Goal: Task Accomplishment & Management: Manage account settings

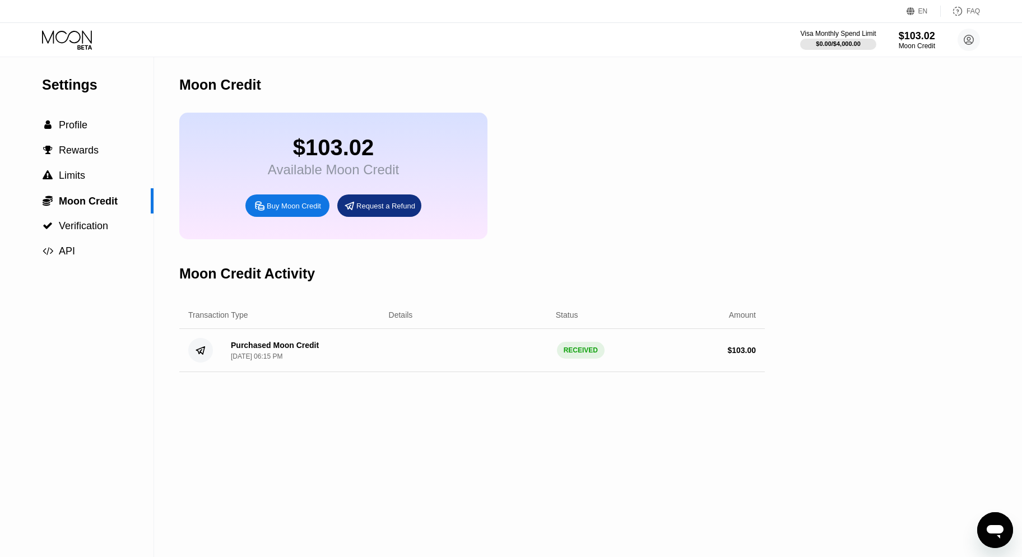
click at [127, 294] on div "Settings  Profile  Rewards  Limits  Moon Credit  Verification  API" at bounding box center [77, 307] width 154 height 500
click at [319, 150] on div "$103.02" at bounding box center [333, 147] width 131 height 25
click at [916, 39] on div "$103.02" at bounding box center [917, 36] width 38 height 12
click at [63, 35] on icon at bounding box center [68, 40] width 52 height 20
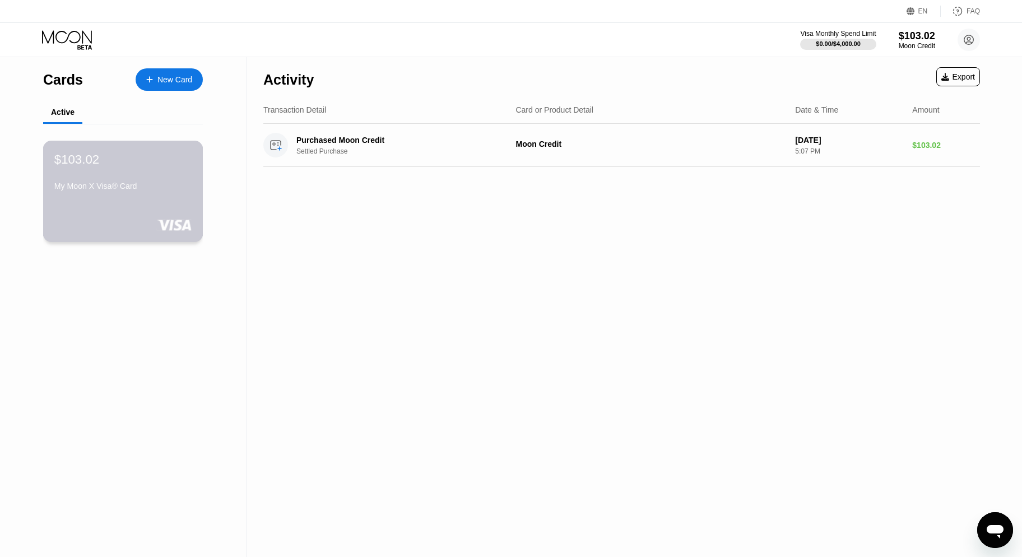
click at [115, 174] on div "$103.02 My Moon X Visa® Card" at bounding box center [122, 173] width 137 height 43
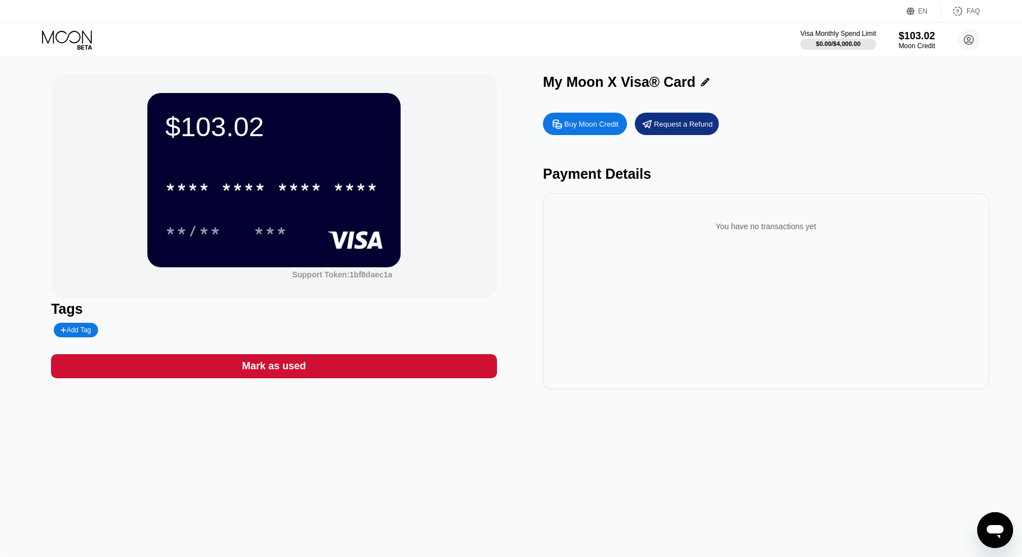
click at [656, 199] on div "You have no transactions yet" at bounding box center [766, 291] width 446 height 196
click at [229, 184] on div "* * * *" at bounding box center [243, 189] width 45 height 18
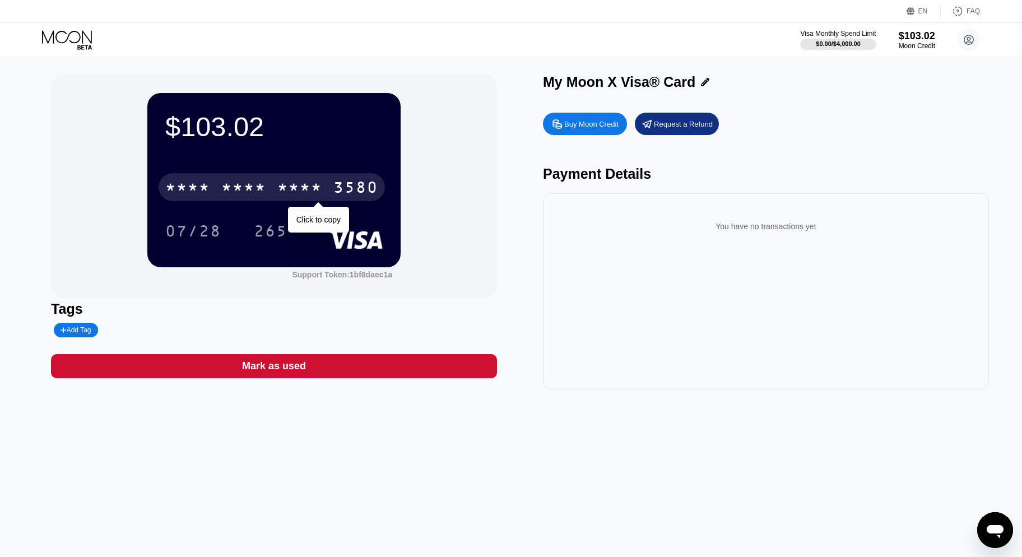
click at [316, 194] on div "* * * *" at bounding box center [299, 189] width 45 height 18
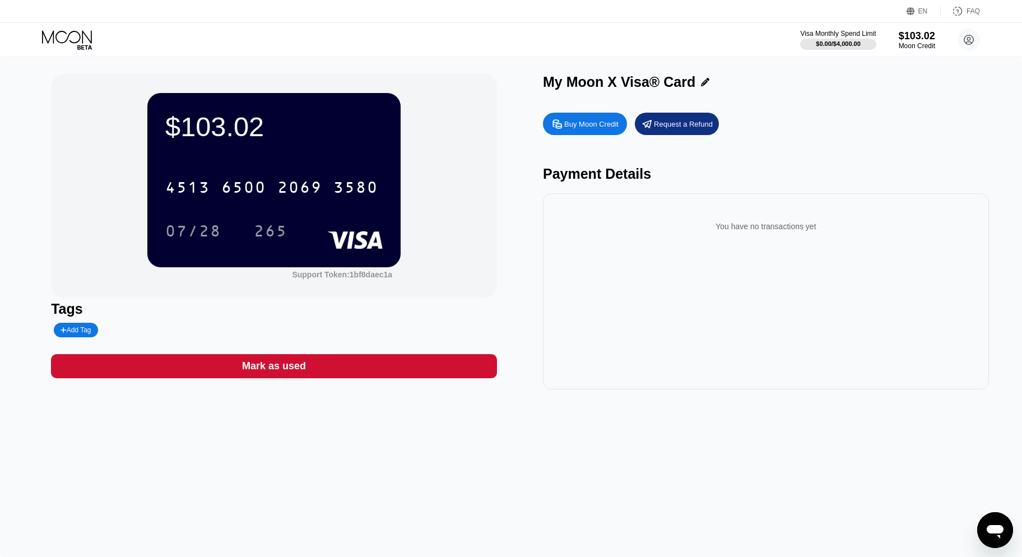
click at [66, 35] on icon at bounding box center [68, 40] width 52 height 20
